Goal: Information Seeking & Learning: Learn about a topic

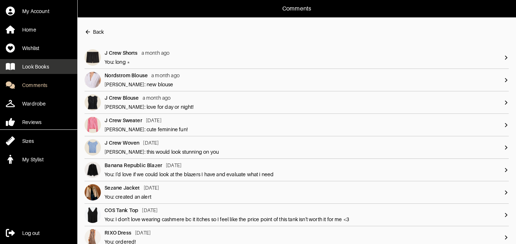
click at [39, 68] on div "Look Books" at bounding box center [35, 66] width 27 height 7
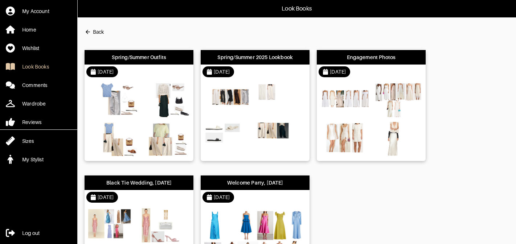
click at [274, 72] on div "[DATE]" at bounding box center [255, 72] width 109 height 15
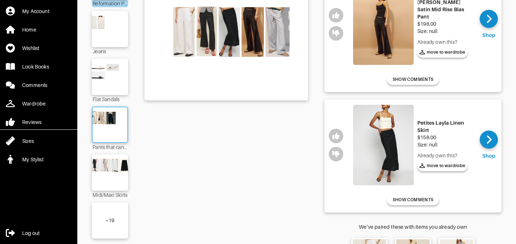
scroll to position [142, 0]
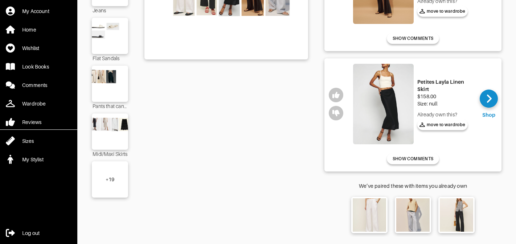
click at [116, 162] on div "+ 19" at bounding box center [110, 180] width 36 height 36
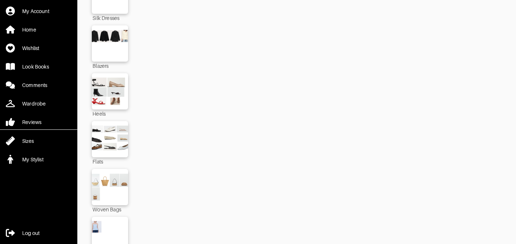
scroll to position [882, 0]
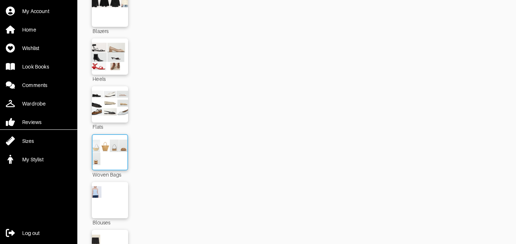
click at [120, 154] on img at bounding box center [109, 153] width 39 height 28
click at [113, 146] on img at bounding box center [109, 153] width 39 height 28
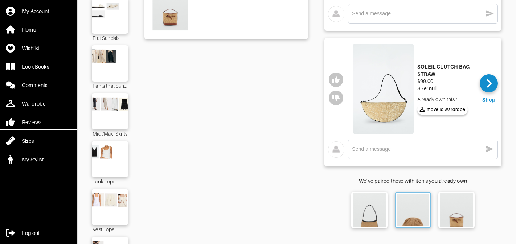
scroll to position [215, 0]
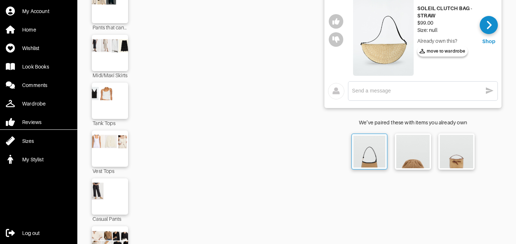
click at [362, 152] on img at bounding box center [370, 152] width 32 height 32
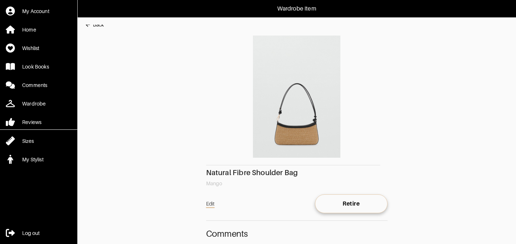
click at [260, 172] on div "Natural Fibre Shoulder Bag" at bounding box center [297, 172] width 182 height 7
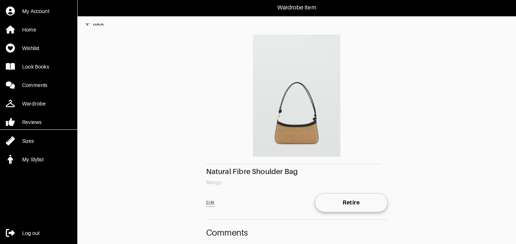
scroll to position [1, 0]
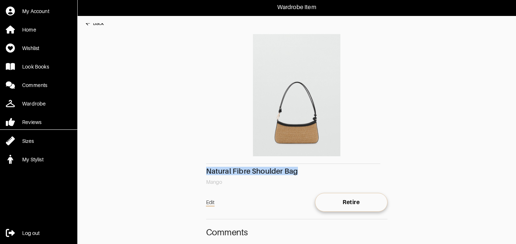
drag, startPoint x: 297, startPoint y: 171, endPoint x: 201, endPoint y: 170, distance: 95.8
click at [201, 170] on main "Back Natural Fibre Shoulder Bag Mango Edit Retire Comments You [DATE] ordered x" at bounding box center [293, 177] width 432 height 308
copy div "Natural Fibre Shoulder Bag"
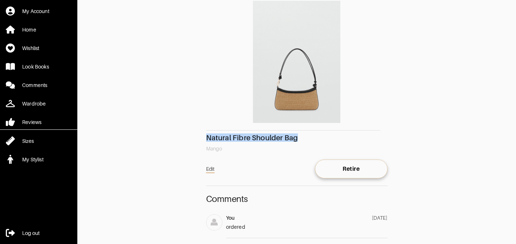
scroll to position [64, 0]
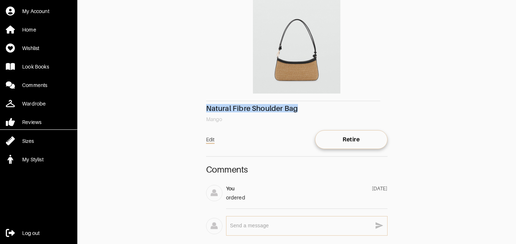
click at [267, 103] on div "Natural Fibre Shoulder Bag Mango" at bounding box center [297, 47] width 182 height 152
click at [296, 79] on img at bounding box center [297, 32] width 182 height 122
